Goal: Task Accomplishment & Management: Complete application form

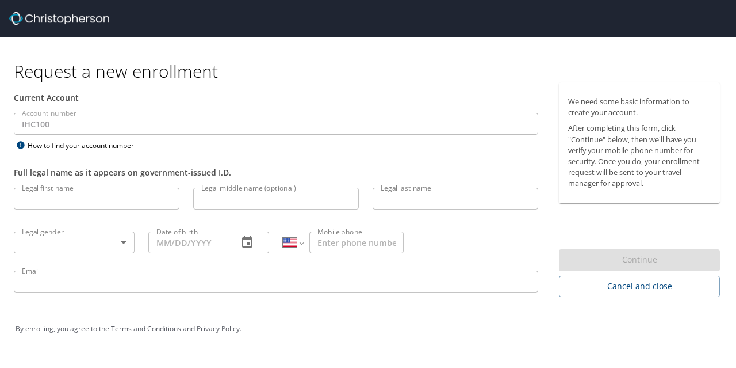
select select "US"
click at [153, 195] on input "Legal first name" at bounding box center [97, 199] width 166 height 22
type input "Brayden"
type input "[PERSON_NAME]"
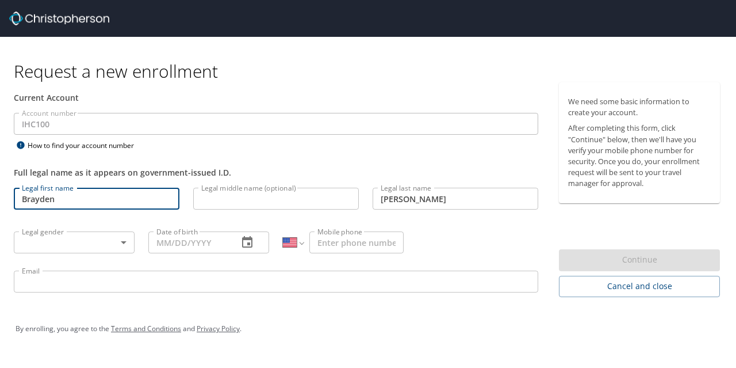
type input "[PHONE_NUMBER]"
click at [114, 239] on body "Request a new enrollment Current Account Account number IHC100 Account number H…" at bounding box center [368, 184] width 736 height 368
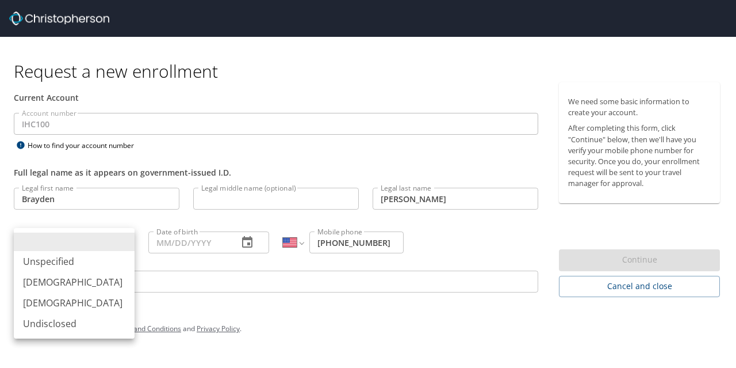
click at [61, 287] on li "[DEMOGRAPHIC_DATA]" at bounding box center [74, 282] width 121 height 21
type input "[DEMOGRAPHIC_DATA]"
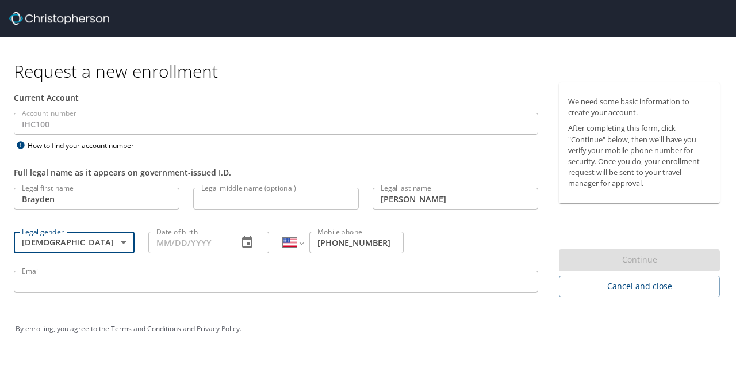
click at [245, 239] on icon "button" at bounding box center [247, 242] width 10 height 12
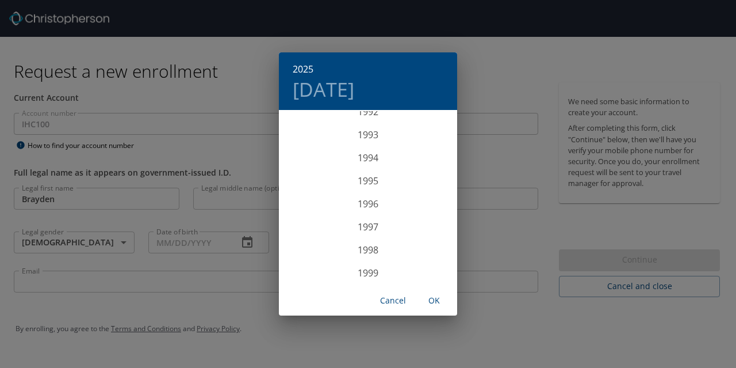
scroll to position [2151, 0]
click at [364, 124] on div "1993" at bounding box center [368, 135] width 178 height 23
click at [314, 258] on div "Oct" at bounding box center [308, 261] width 59 height 43
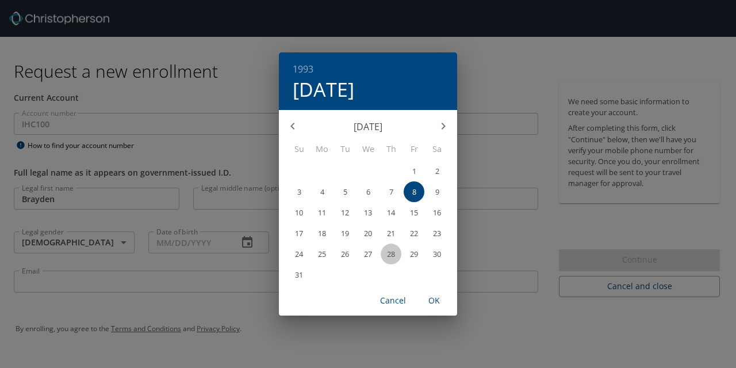
click at [396, 251] on span "28" at bounding box center [391, 253] width 21 height 7
click at [438, 306] on span "OK" at bounding box center [435, 300] width 28 height 14
type input "[DATE]"
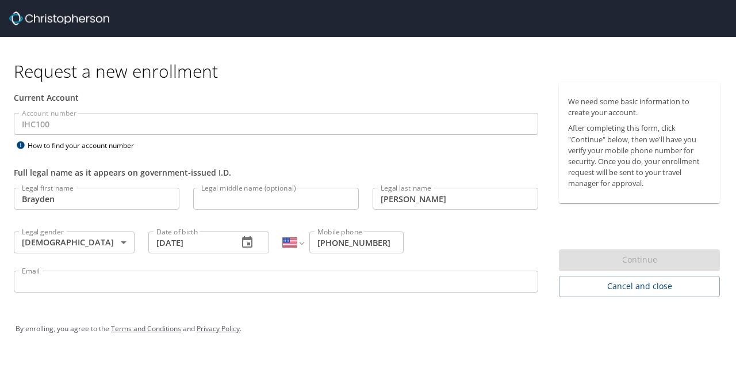
click at [264, 276] on input "Email" at bounding box center [276, 281] width 525 height 22
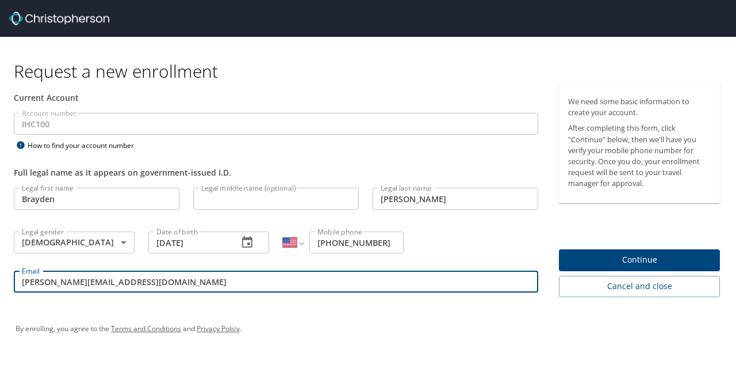
type input "[PERSON_NAME][EMAIL_ADDRESS][DOMAIN_NAME]"
click at [599, 253] on span "Continue" at bounding box center [639, 260] width 143 height 14
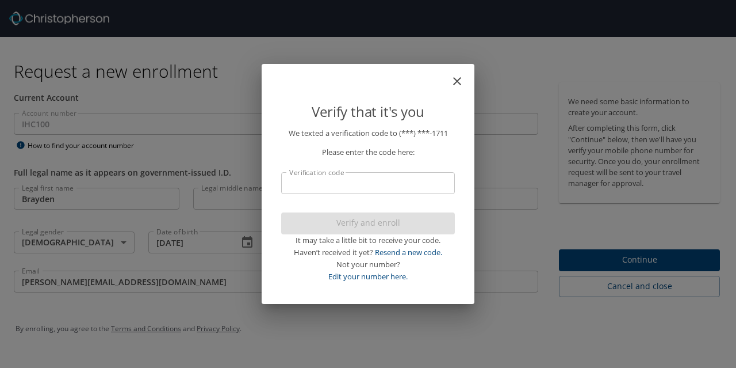
click at [383, 184] on input "Verification code" at bounding box center [368, 183] width 174 height 22
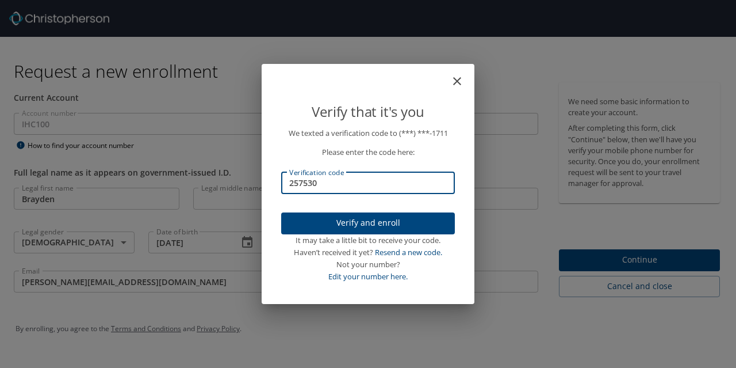
type input "257530"
click at [366, 230] on span "Verify and enroll" at bounding box center [368, 223] width 155 height 14
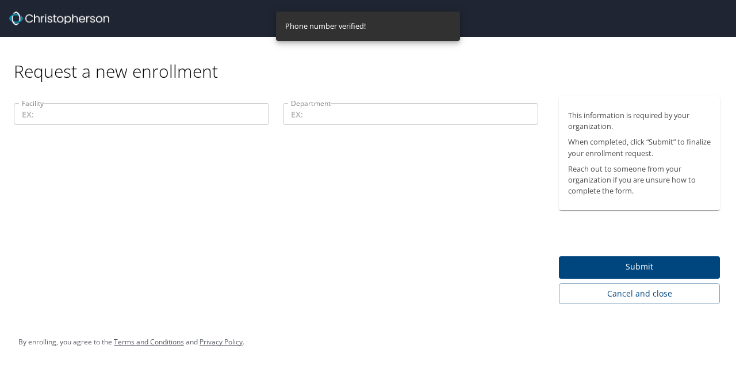
click at [188, 117] on input "Facility" at bounding box center [141, 114] width 255 height 22
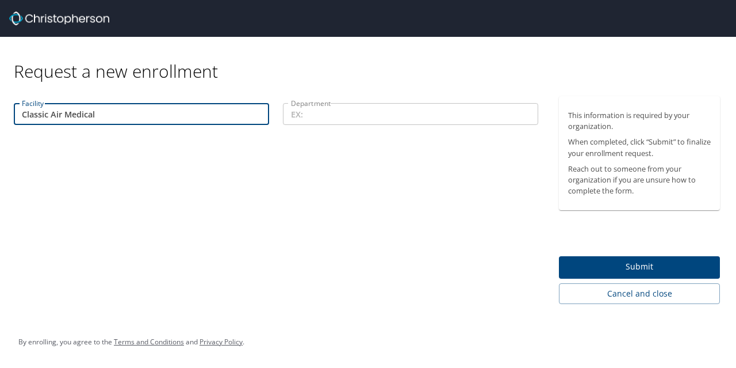
type input "Classic Air Medical"
click at [366, 114] on input "Department" at bounding box center [410, 114] width 255 height 22
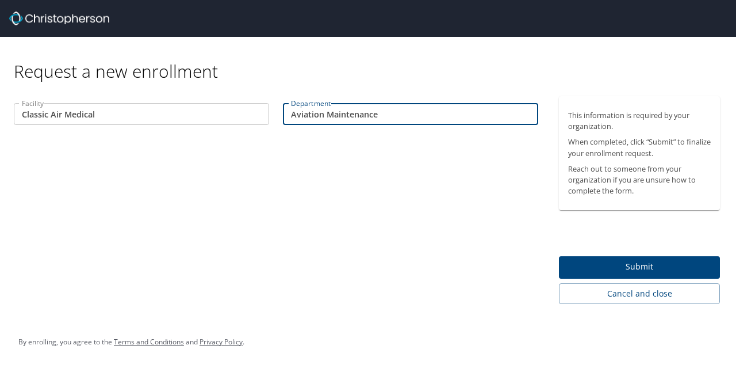
type input "Aviation Maintenance"
click at [597, 261] on span "Submit" at bounding box center [639, 266] width 143 height 14
